Goal: Task Accomplishment & Management: Manage account settings

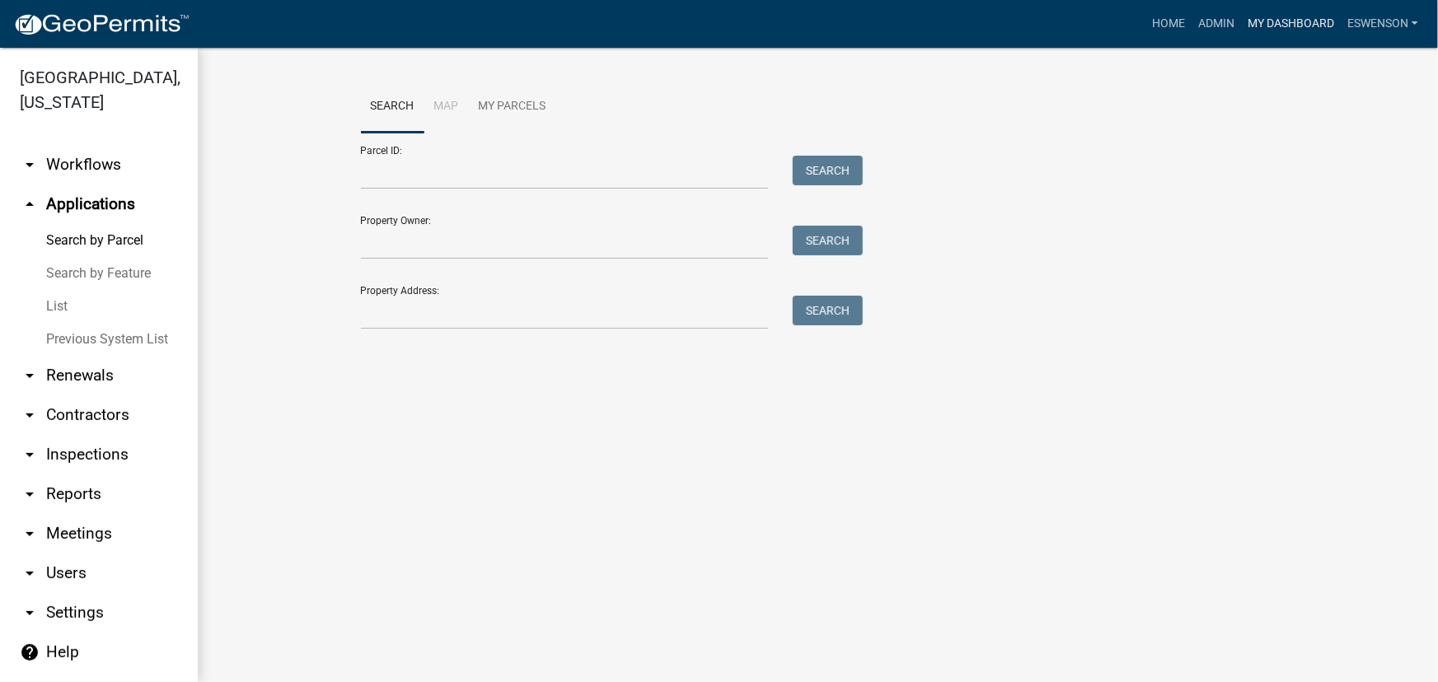
click at [1281, 30] on link "My Dashboard" at bounding box center [1291, 23] width 100 height 31
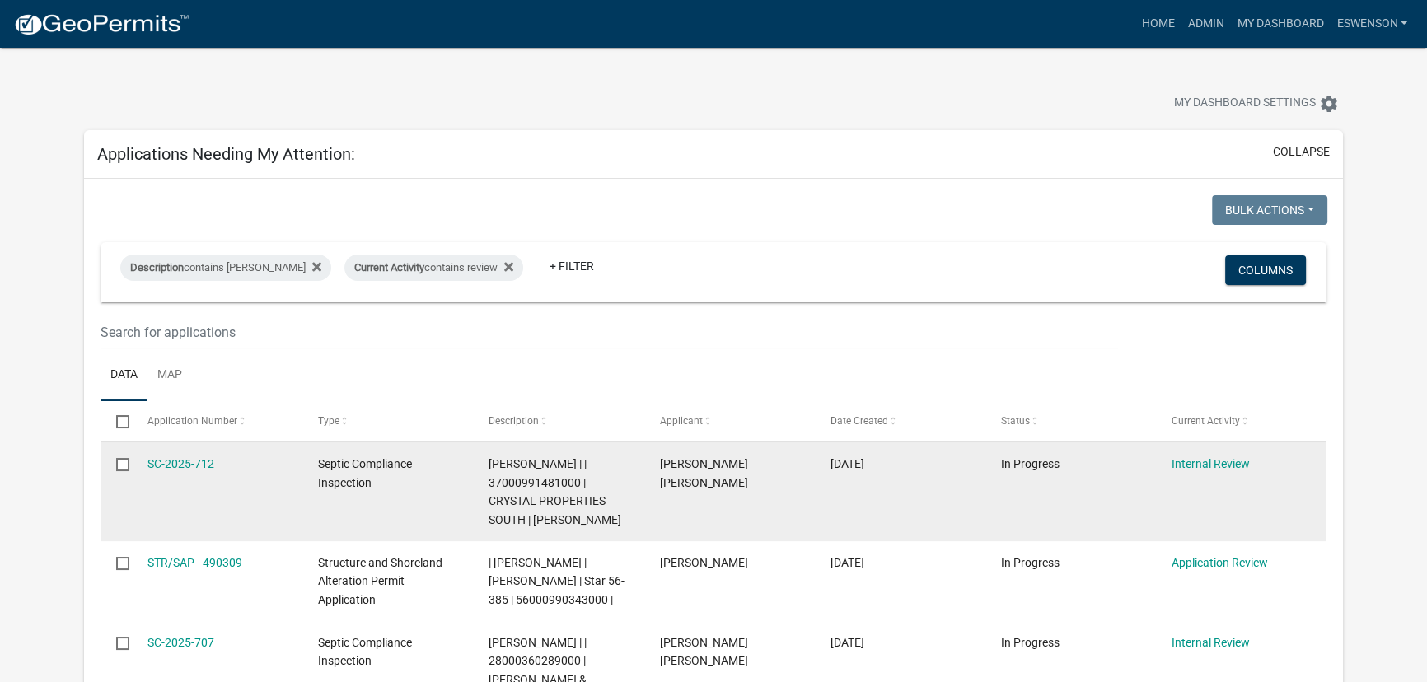
drag, startPoint x: 1318, startPoint y: 447, endPoint x: 1314, endPoint y: 455, distance: 9.2
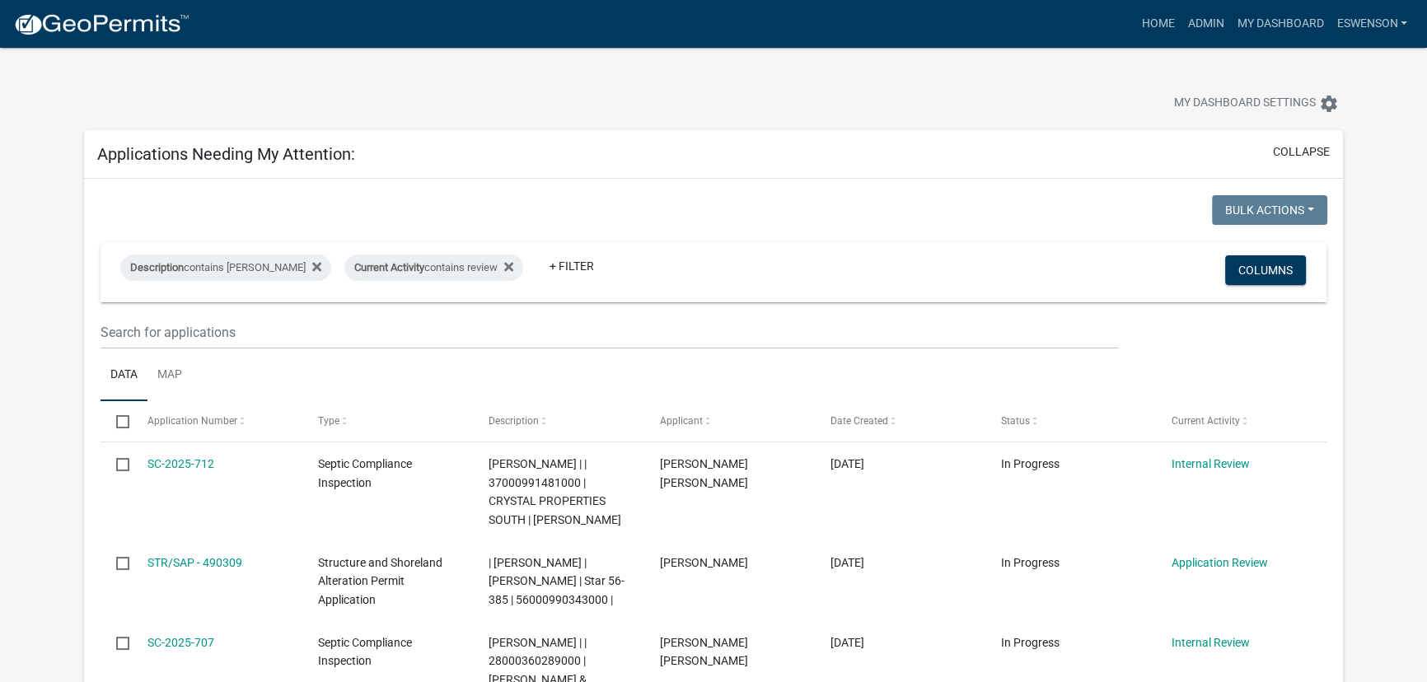
click at [847, 268] on div "Description contains Emma Current Activity contains review + Filter" at bounding box center [512, 272] width 808 height 43
drag, startPoint x: 913, startPoint y: 409, endPoint x: 966, endPoint y: 419, distance: 53.8
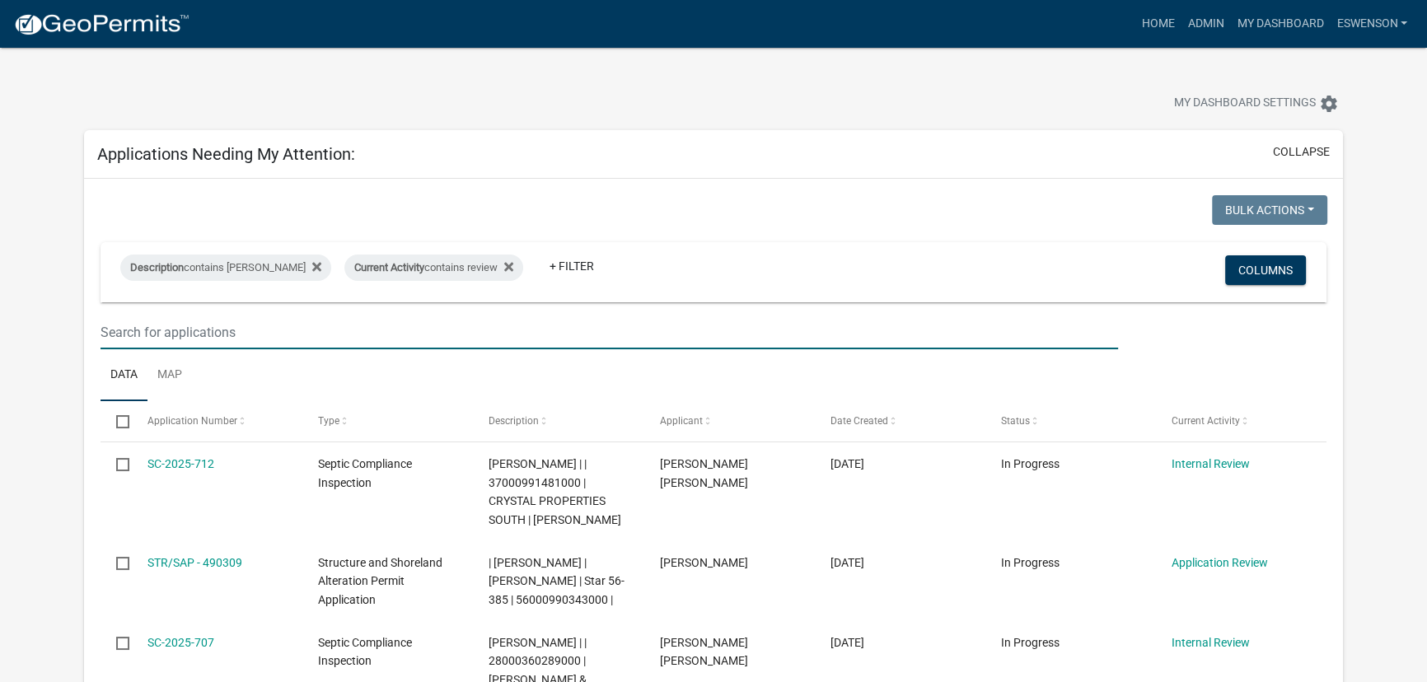
click at [921, 347] on input "text" at bounding box center [610, 333] width 1018 height 34
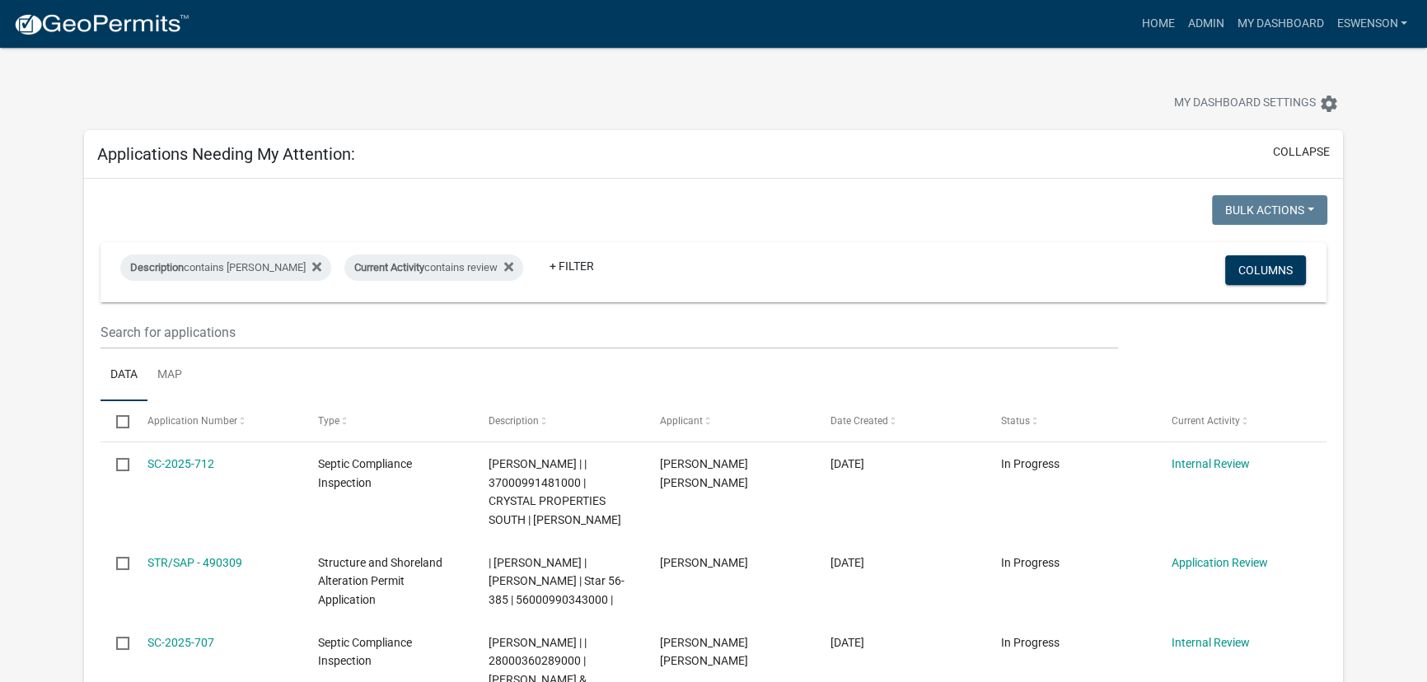
drag, startPoint x: 1339, startPoint y: 362, endPoint x: 1340, endPoint y: 400, distance: 37.9
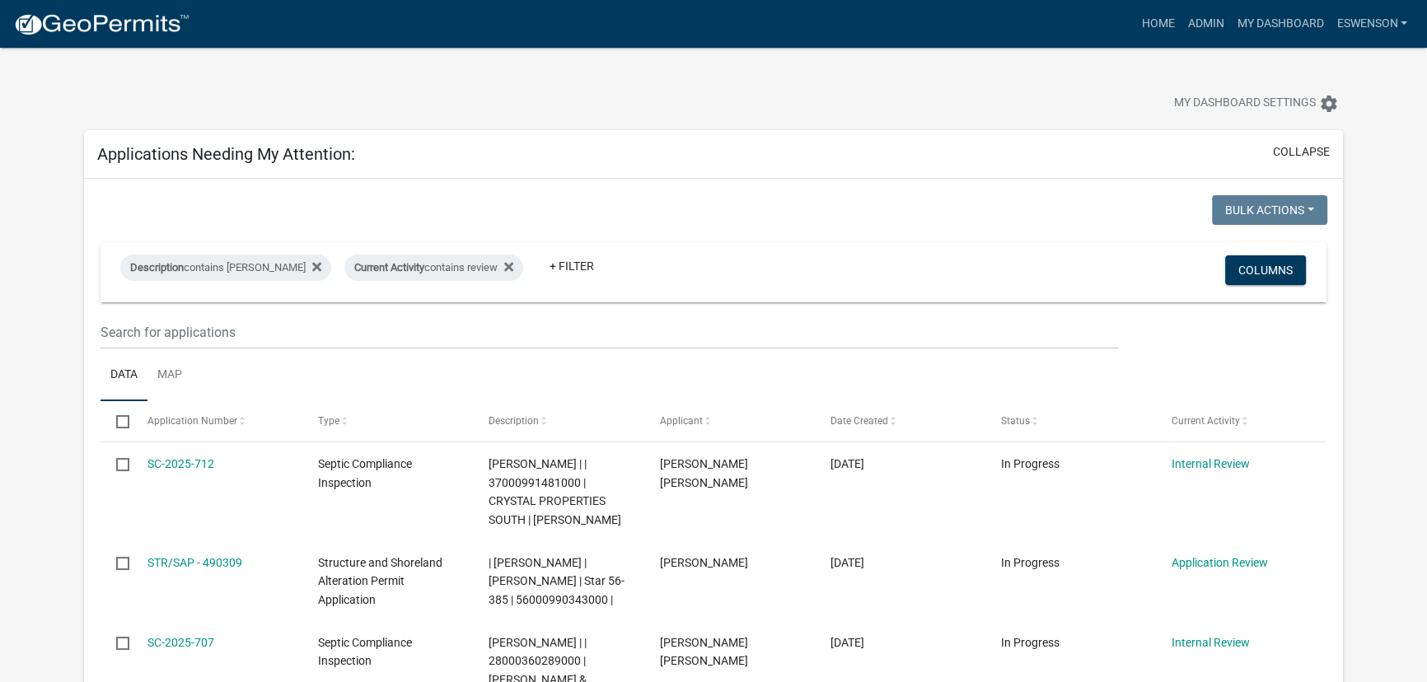
drag, startPoint x: 1340, startPoint y: 400, endPoint x: 999, endPoint y: 16, distance: 514.2
click at [999, 16] on div "Home Admin My Dashboard eswenson Admin Account Logout" at bounding box center [808, 23] width 1211 height 31
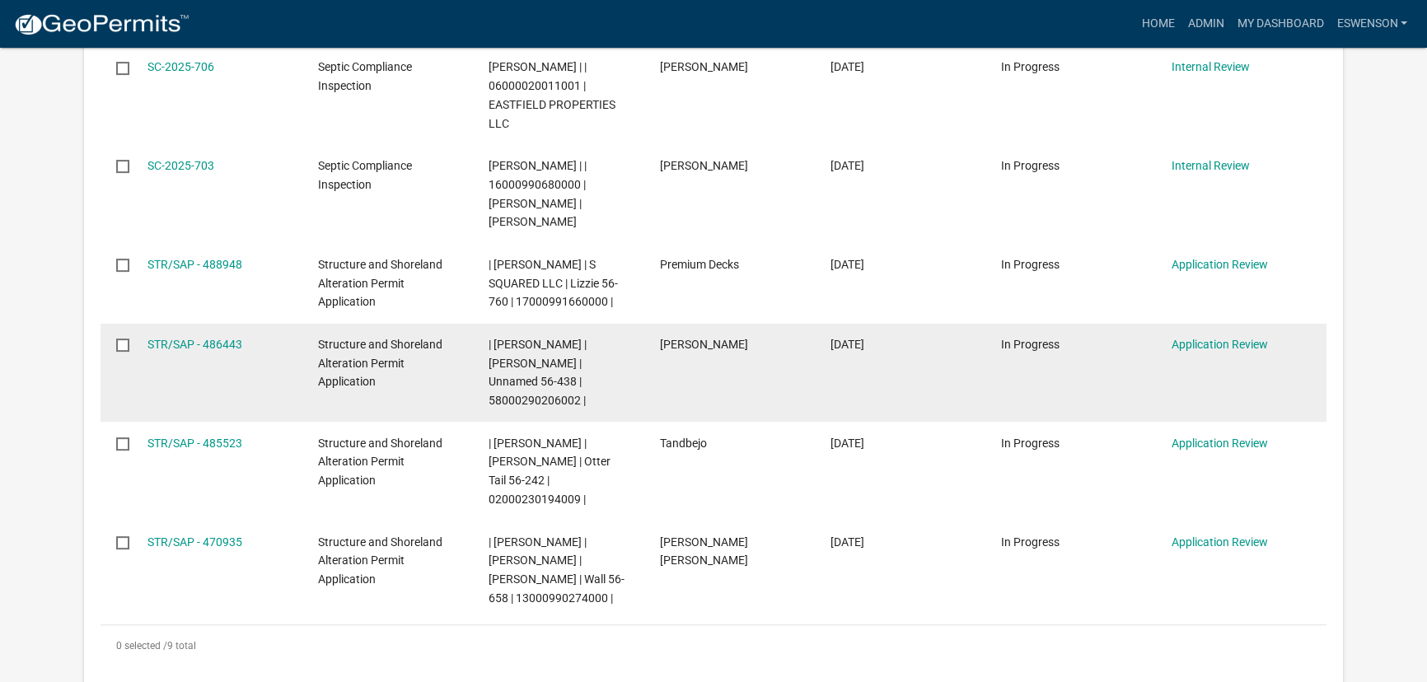
scroll to position [824, 0]
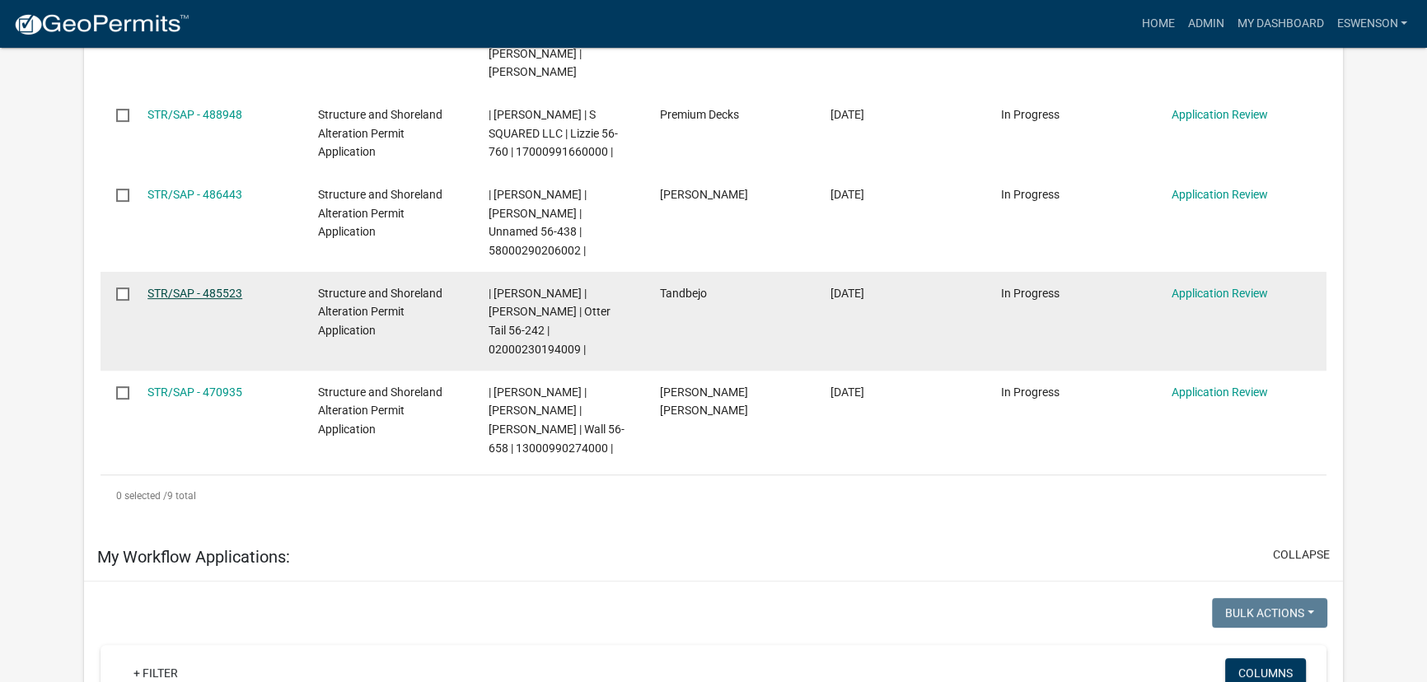
click at [212, 287] on link "STR/SAP - 485523" at bounding box center [194, 293] width 95 height 13
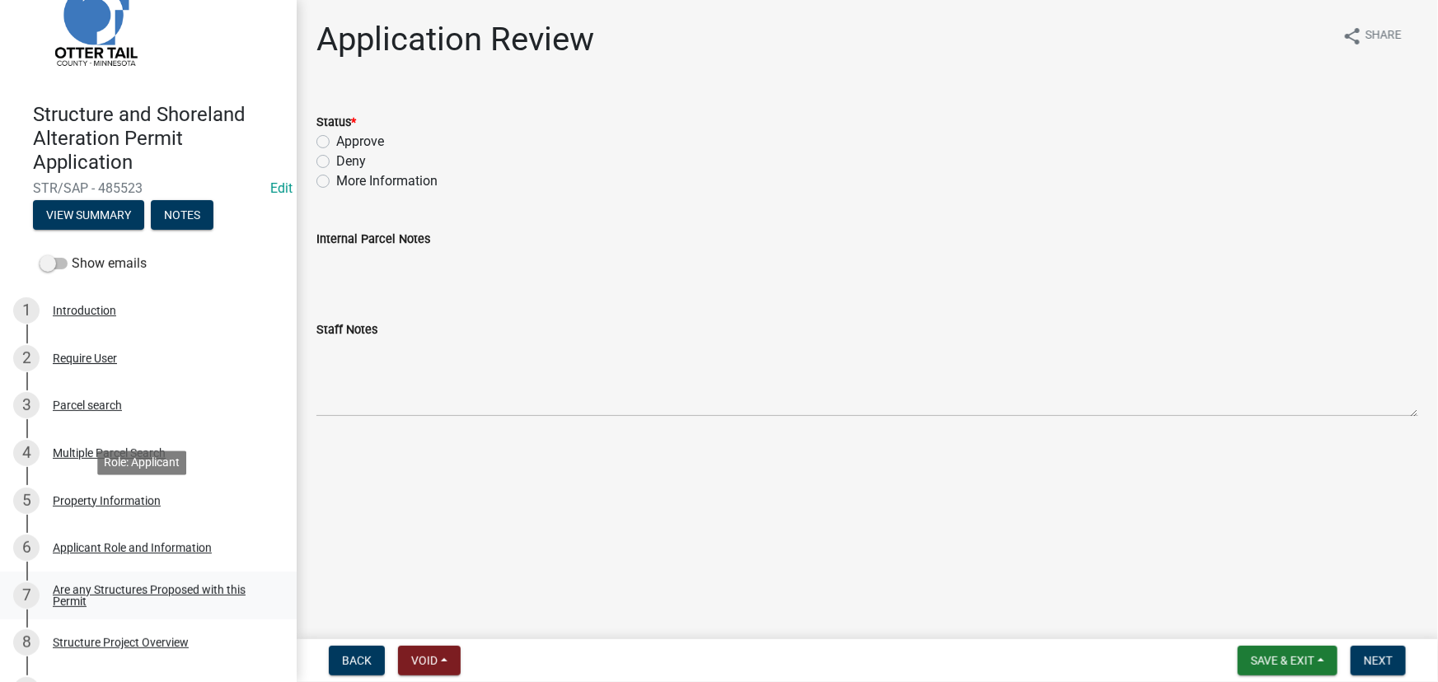
scroll to position [149, 0]
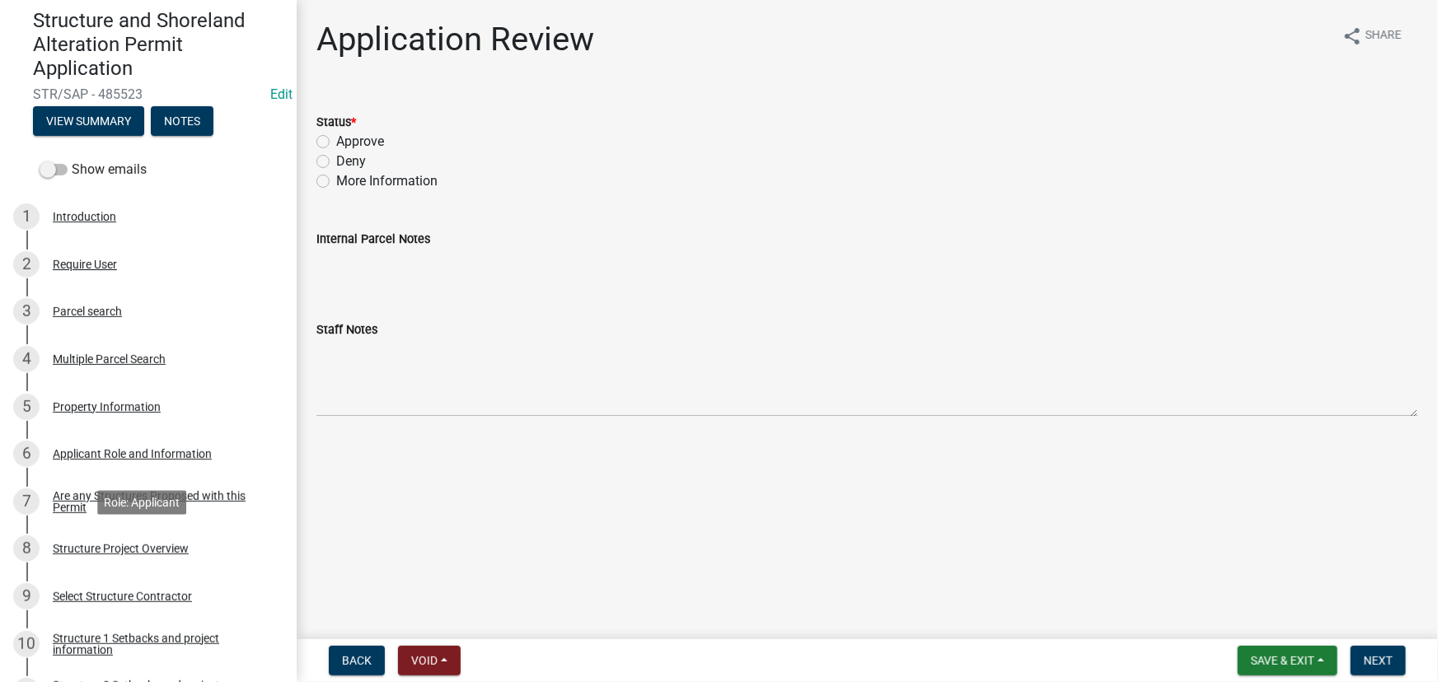
click at [115, 540] on div "8 Structure Project Overview" at bounding box center [141, 549] width 257 height 26
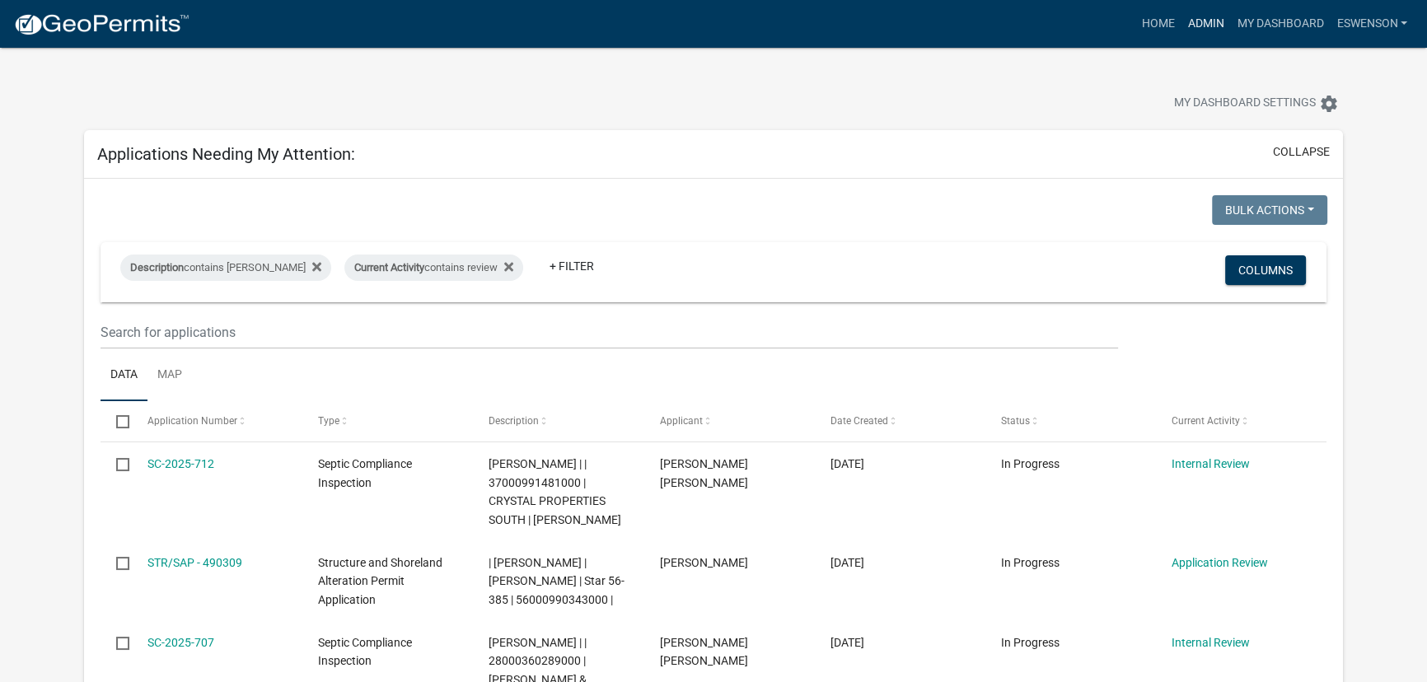
click at [1208, 34] on link "Admin" at bounding box center [1205, 23] width 49 height 31
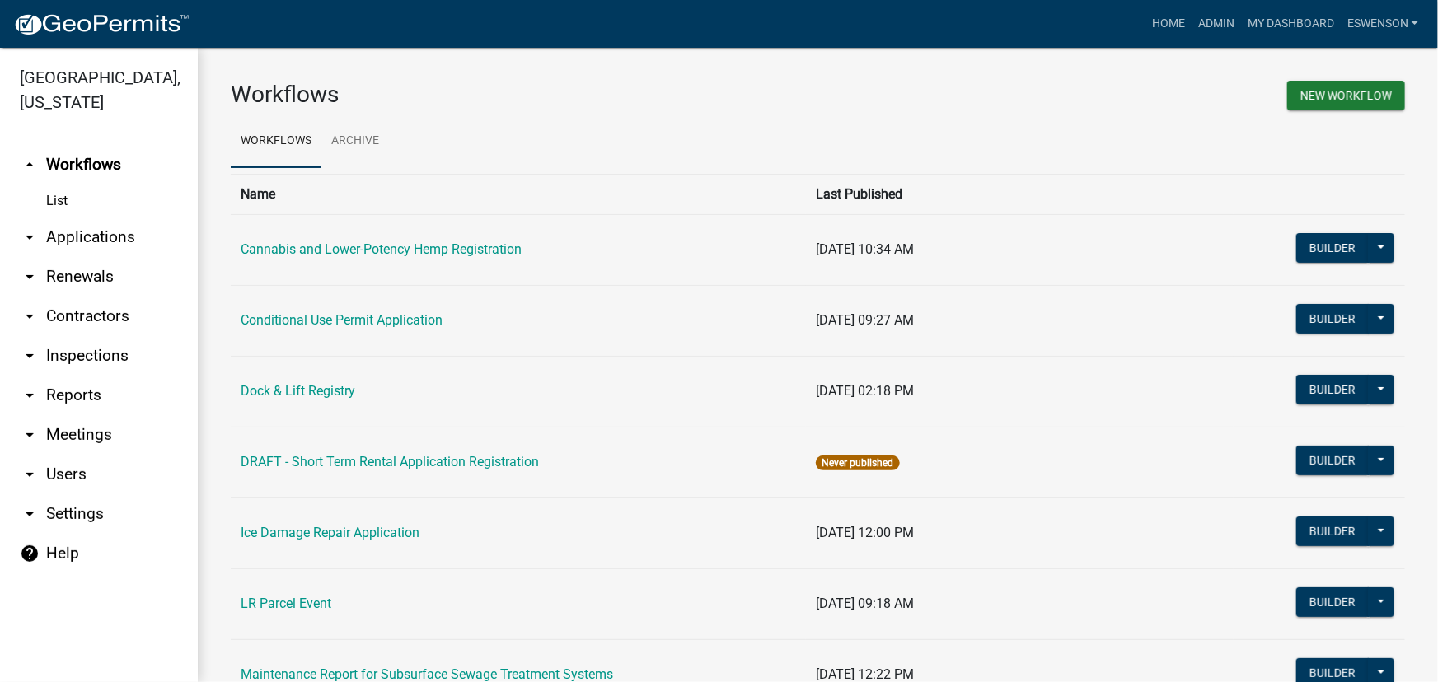
click at [90, 228] on link "arrow_drop_down Applications" at bounding box center [99, 237] width 198 height 40
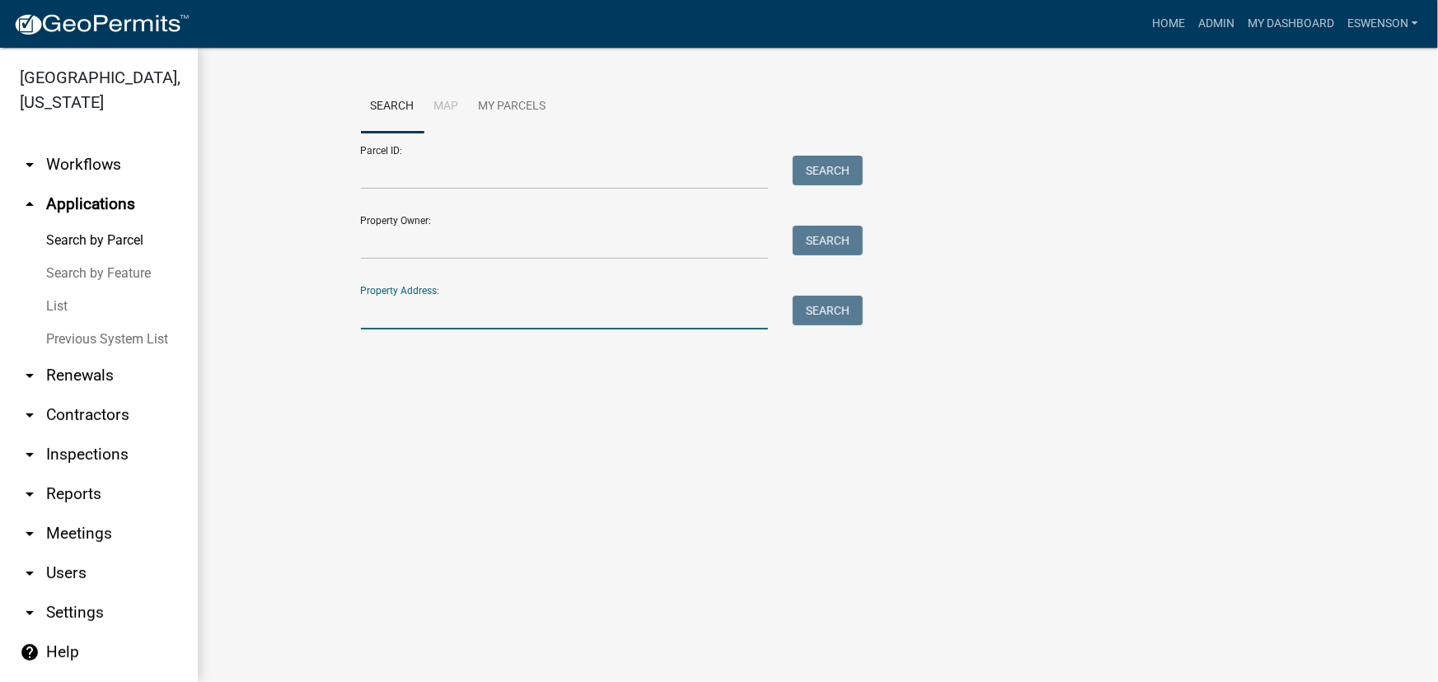
click at [405, 317] on input "Property Address:" at bounding box center [565, 313] width 408 height 34
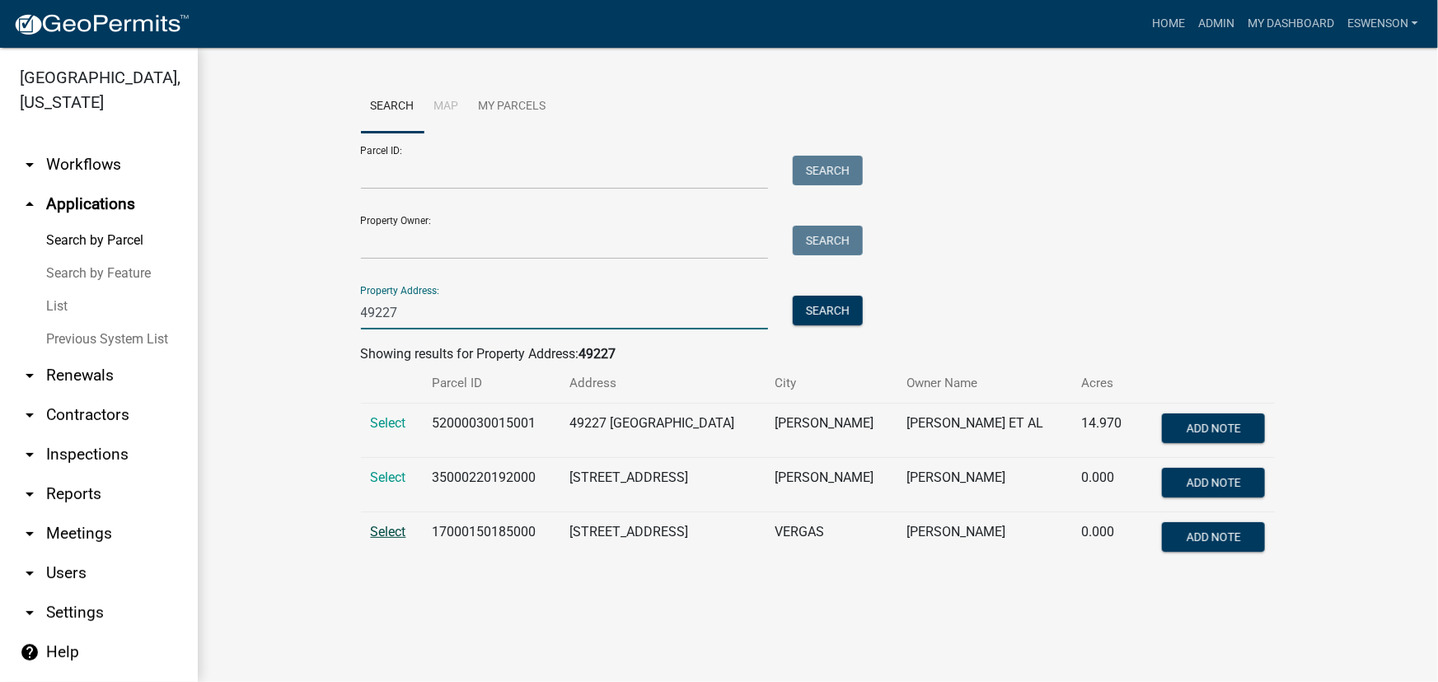
type input "49227"
click at [387, 534] on span "Select" at bounding box center [388, 532] width 35 height 16
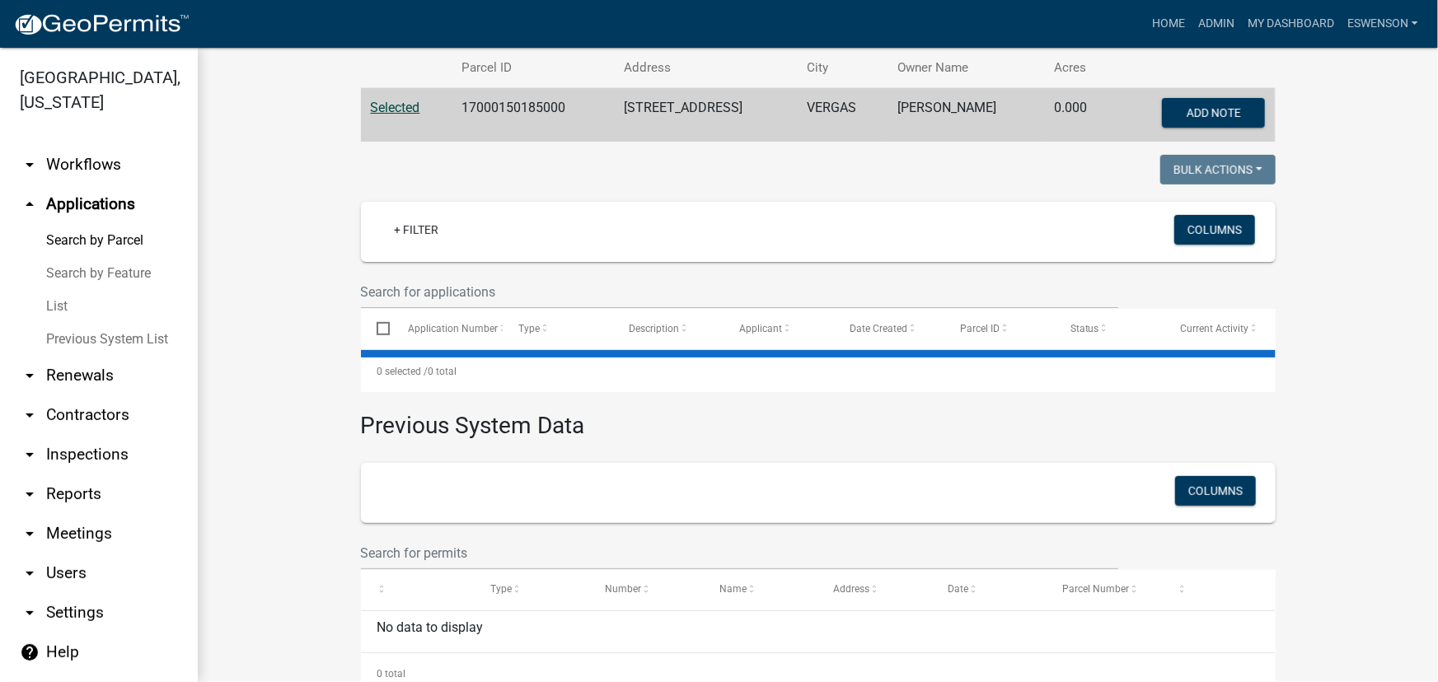
scroll to position [319, 0]
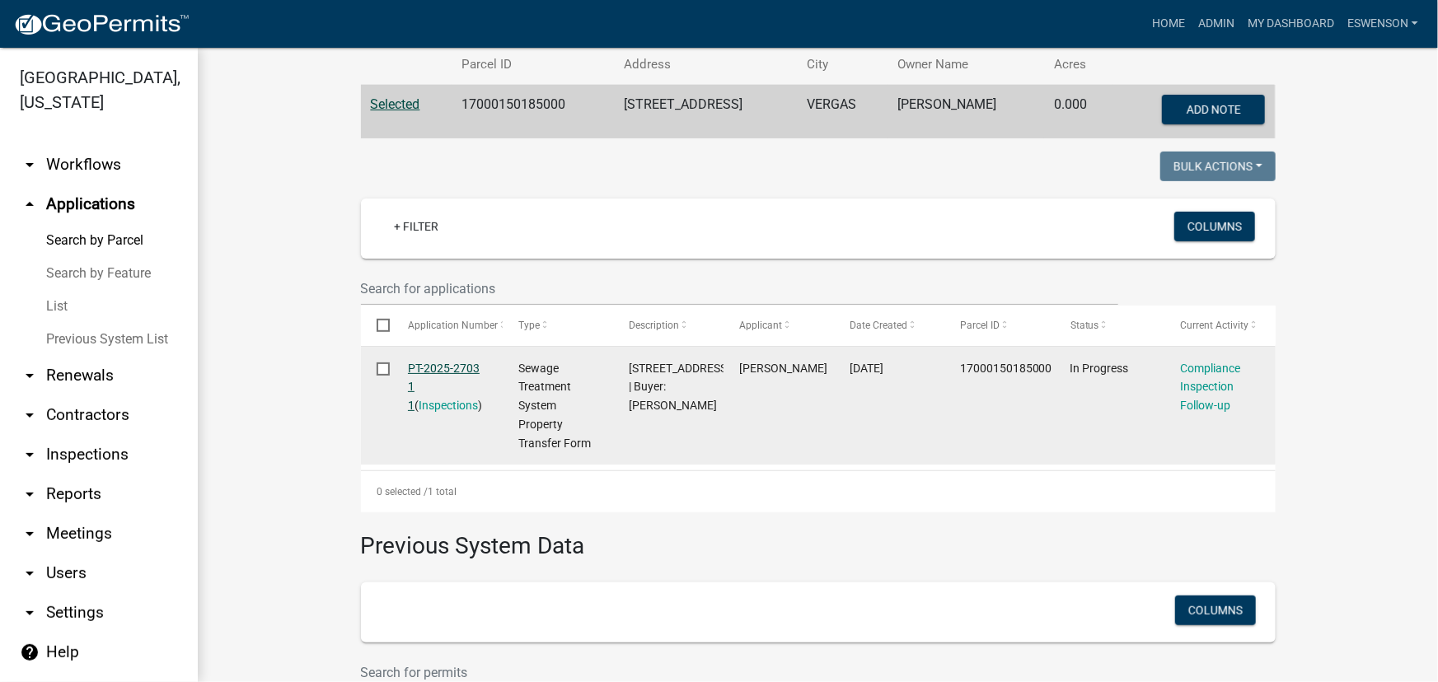
click at [428, 370] on link "PT-2025-2703 1 1" at bounding box center [444, 387] width 72 height 51
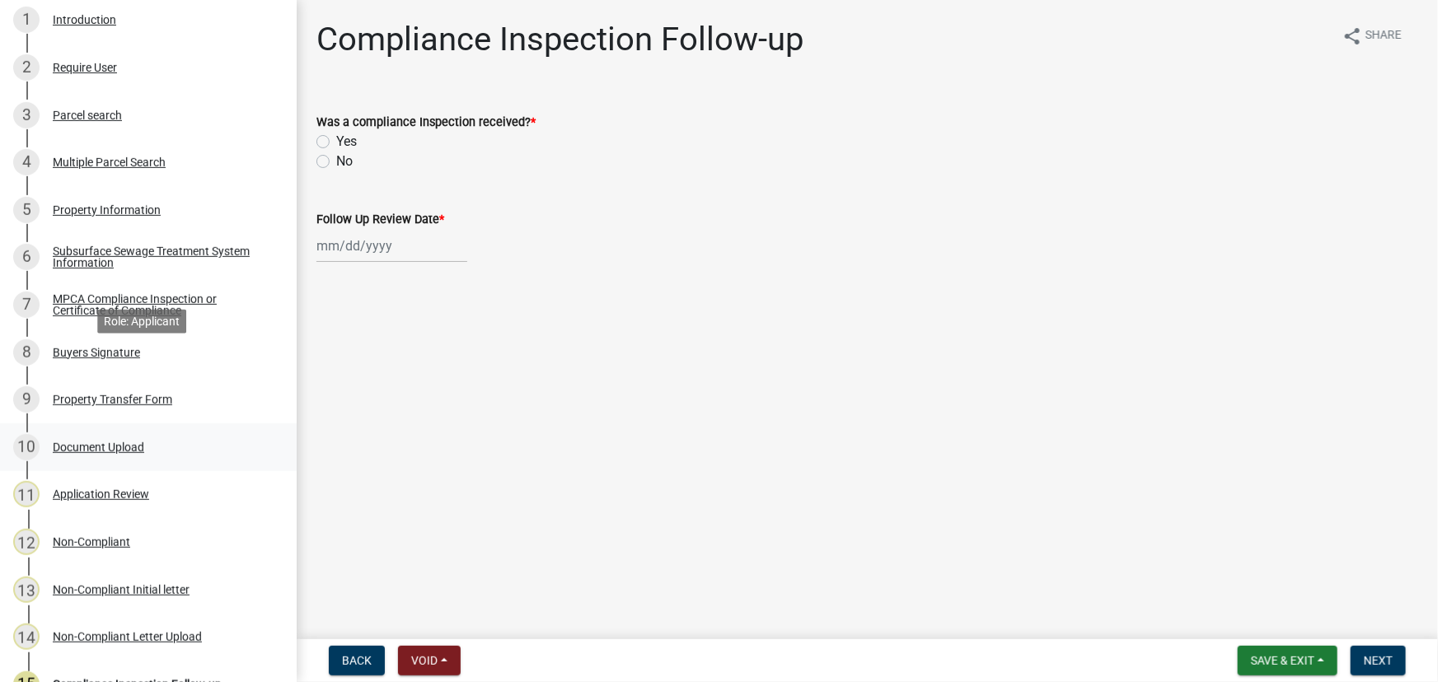
scroll to position [402, 0]
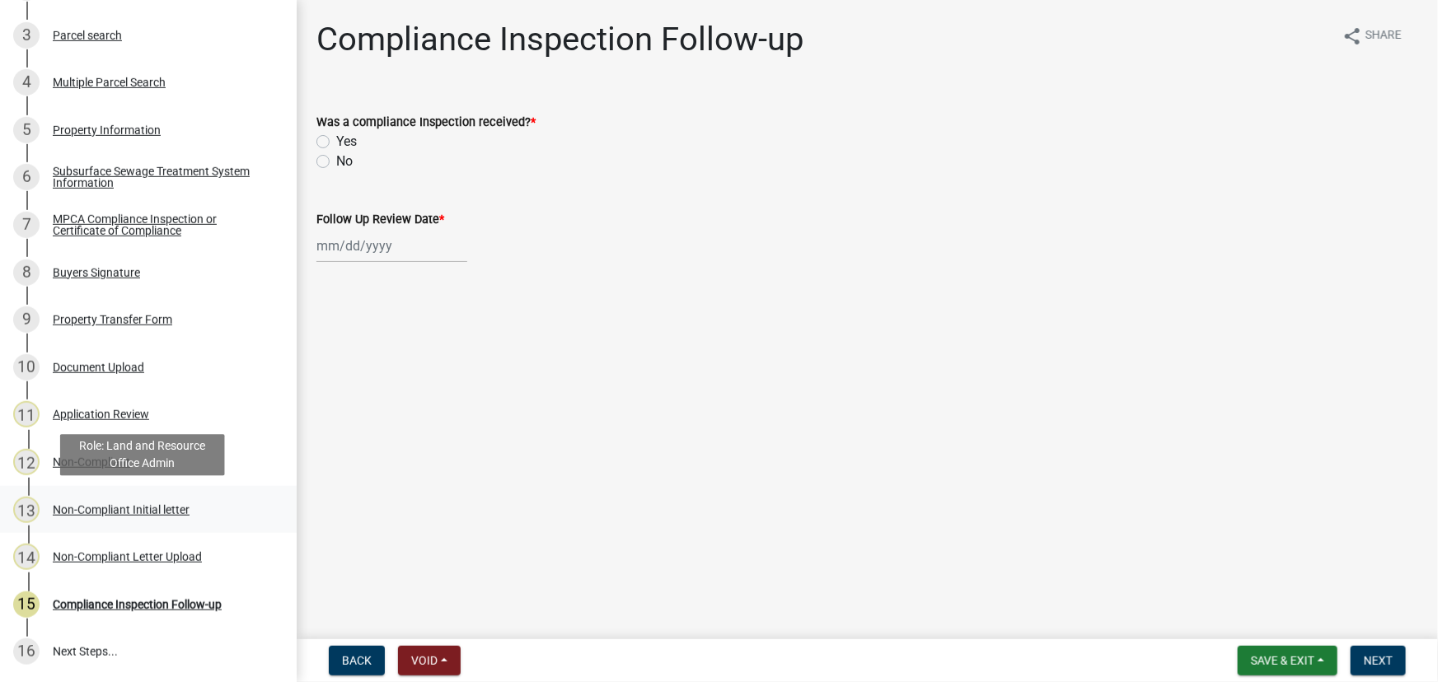
click at [161, 512] on div "Non-Compliant Initial letter" at bounding box center [121, 510] width 137 height 12
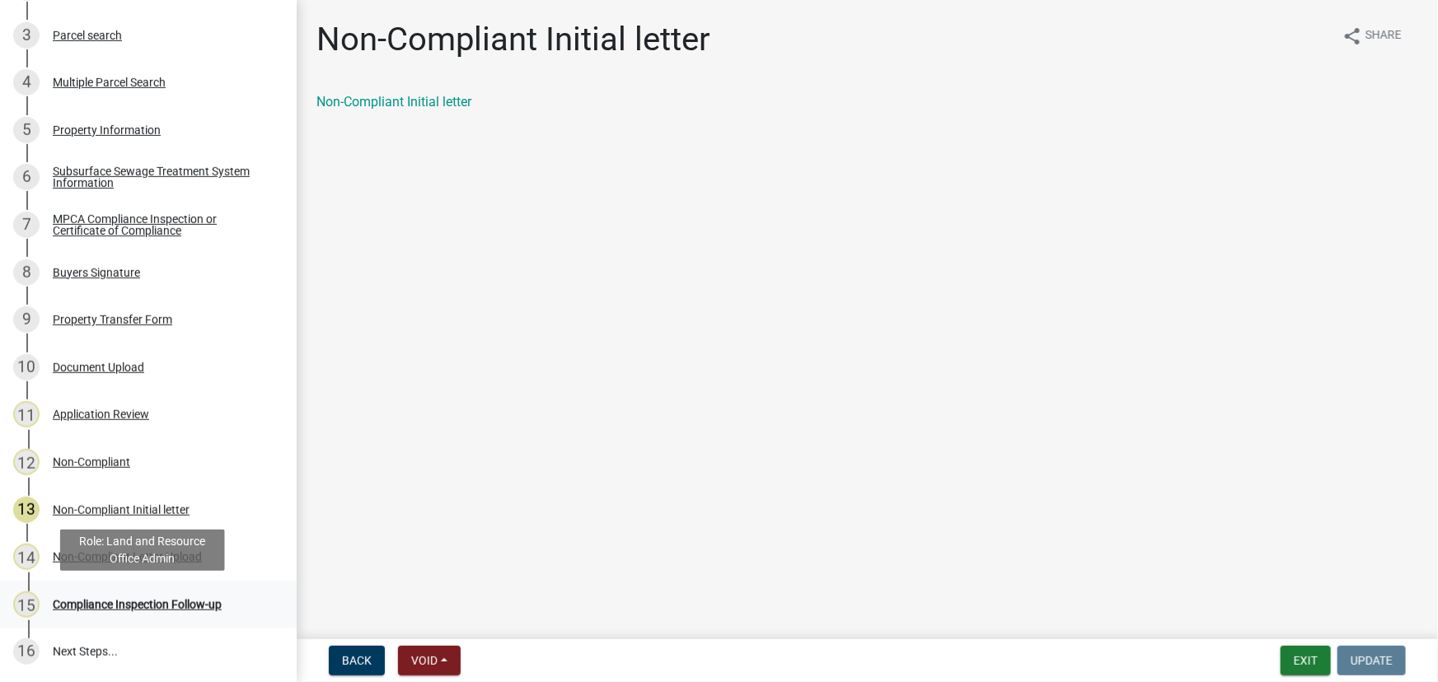
click at [140, 604] on div "Compliance Inspection Follow-up" at bounding box center [137, 605] width 169 height 12
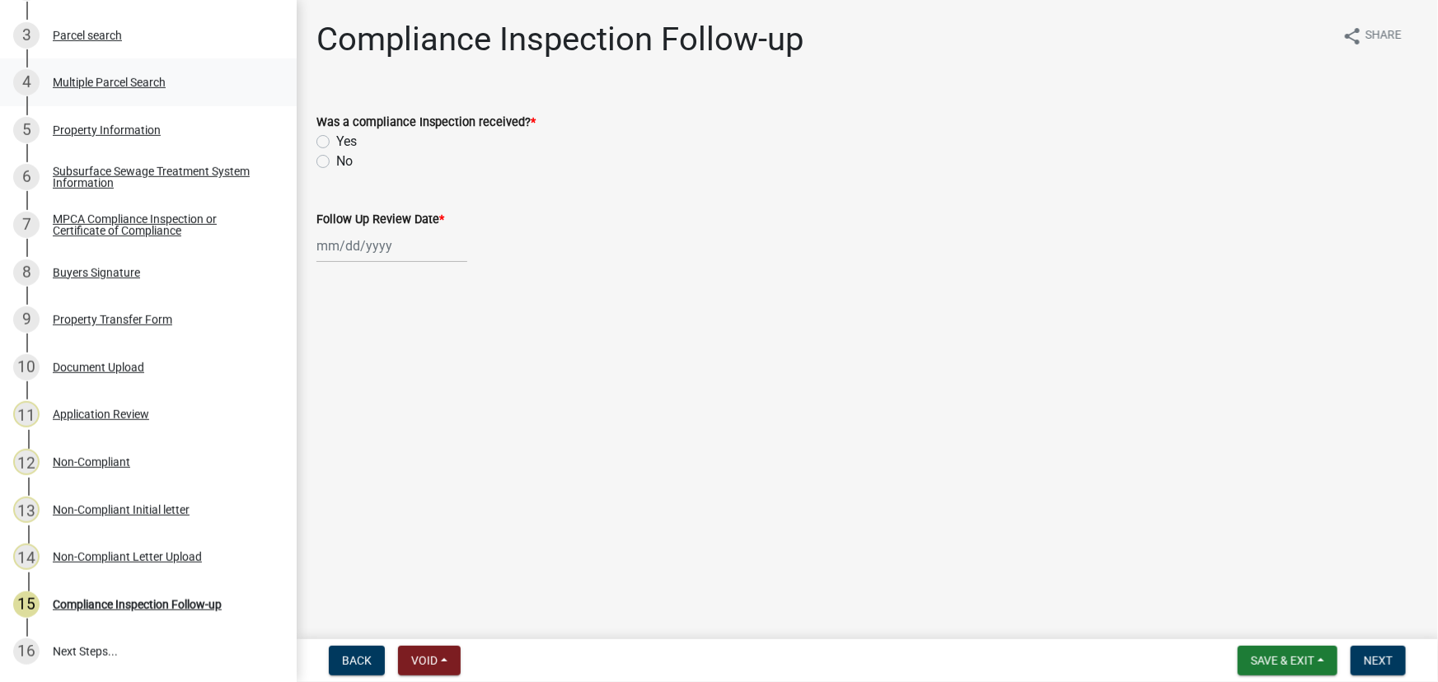
scroll to position [252, 0]
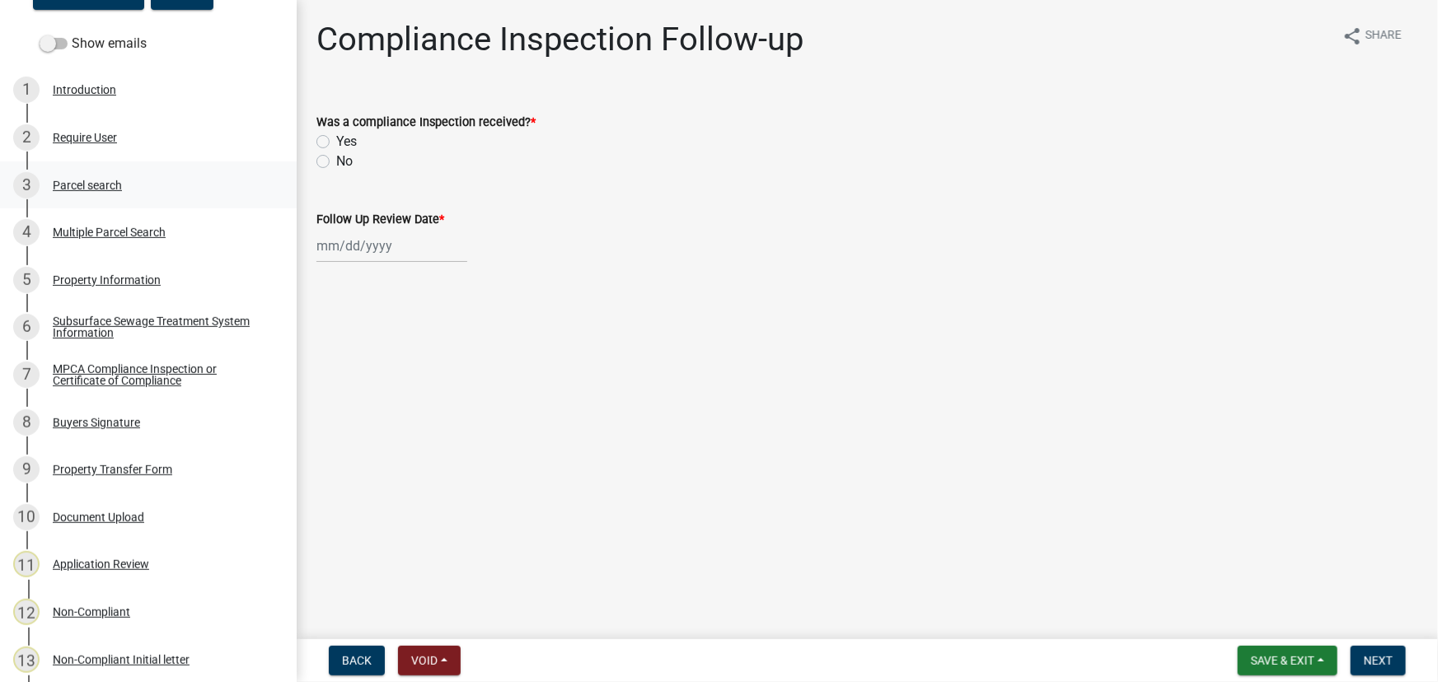
click at [90, 180] on div "Parcel search" at bounding box center [87, 186] width 69 height 12
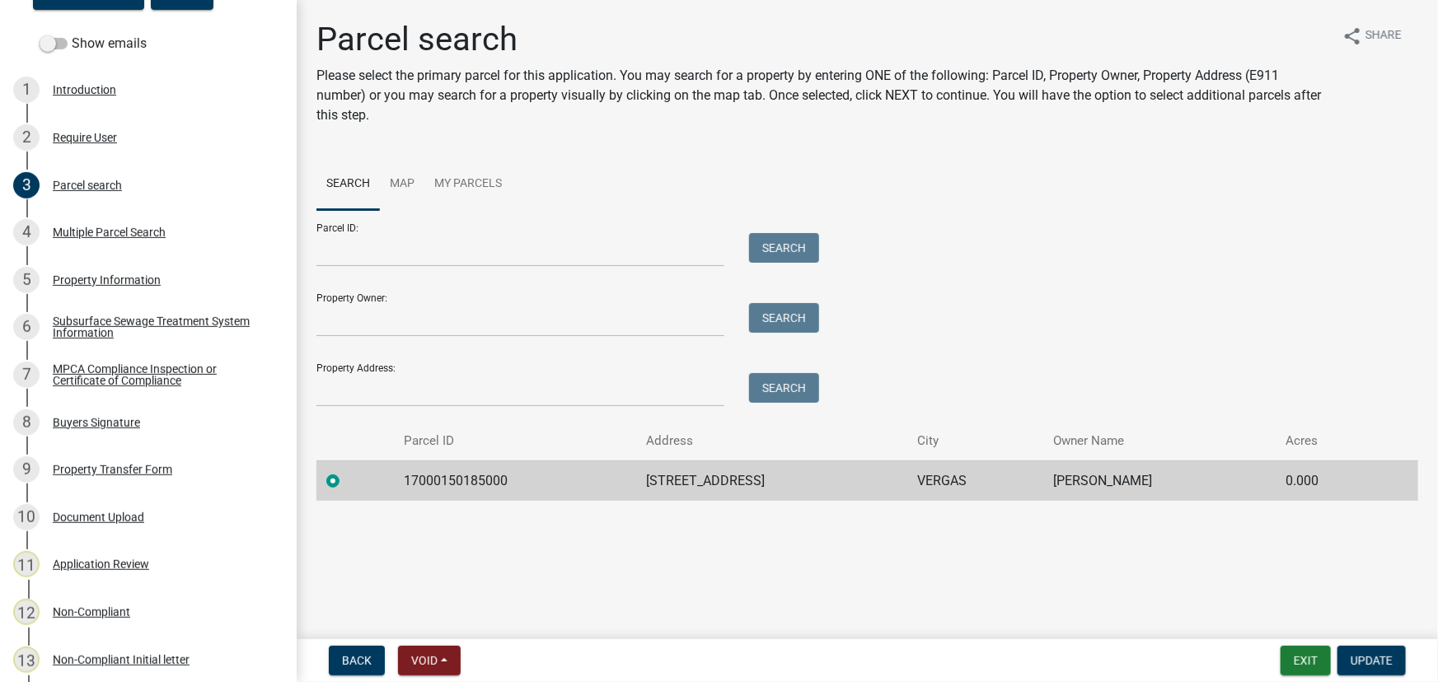
click at [475, 483] on td "17000150185000" at bounding box center [515, 481] width 242 height 40
copy td "17000150185000"
